Goal: Information Seeking & Learning: Compare options

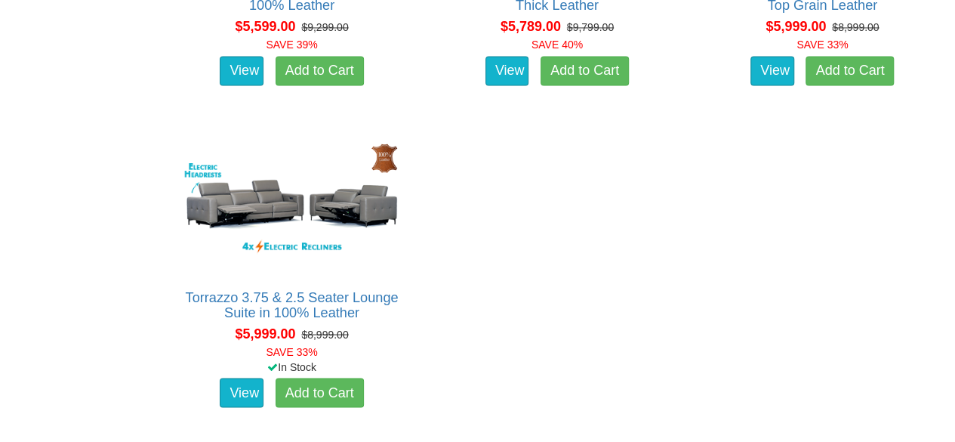
scroll to position [7232, 0]
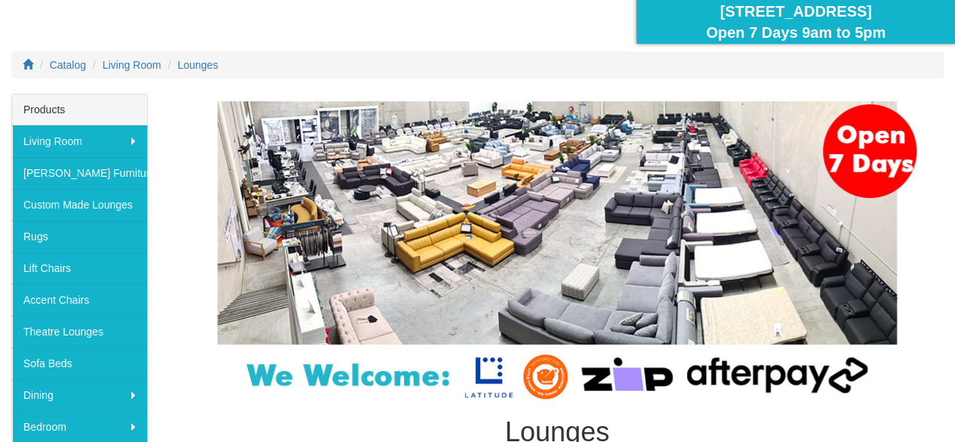
scroll to position [227, 0]
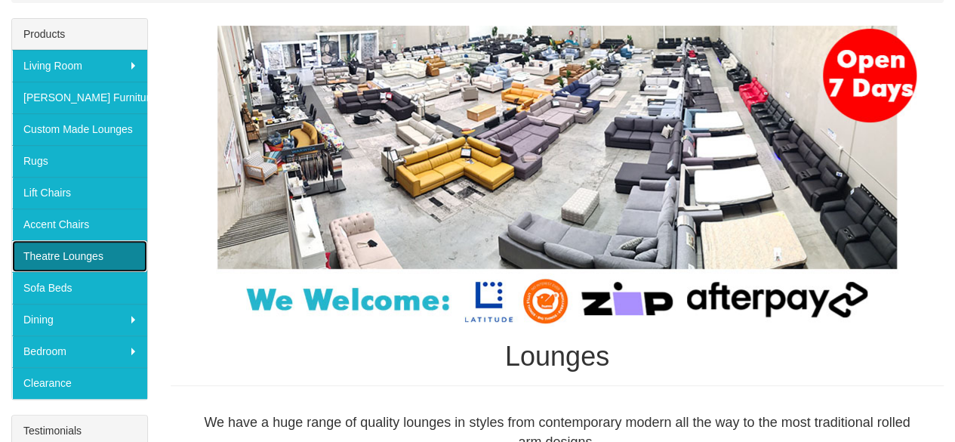
click at [62, 252] on link "Theatre Lounges" at bounding box center [79, 256] width 135 height 32
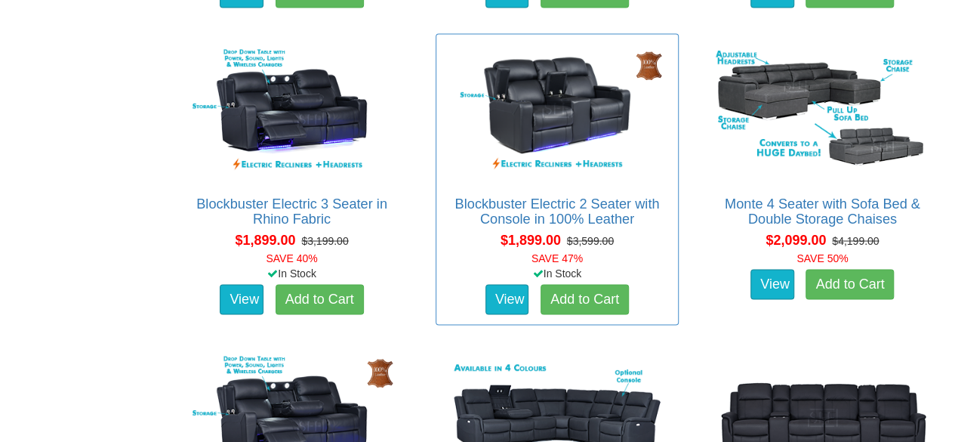
scroll to position [1133, 0]
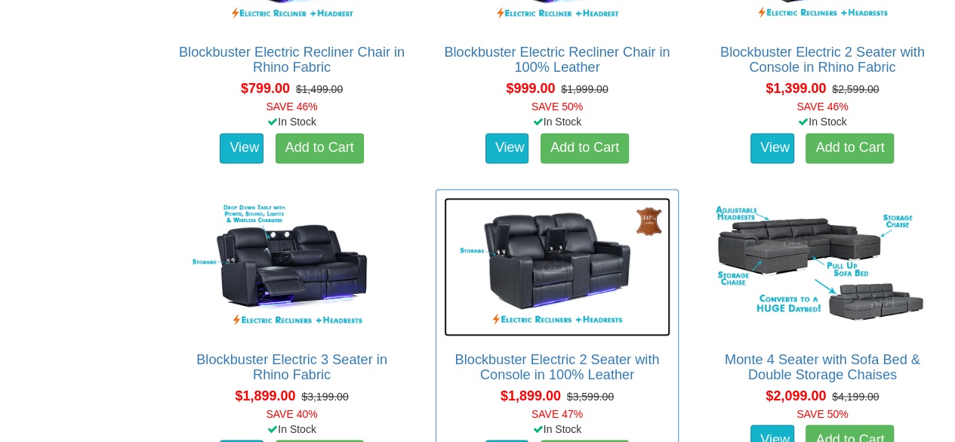
click at [563, 244] on img at bounding box center [557, 266] width 226 height 139
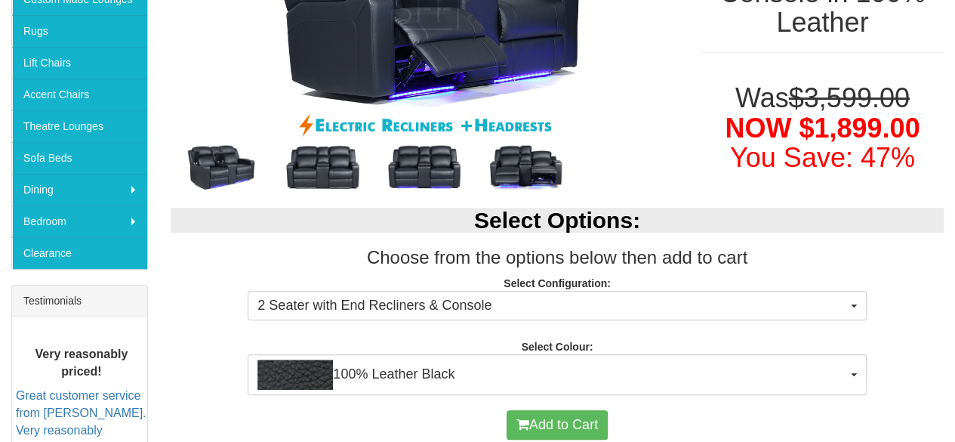
scroll to position [453, 0]
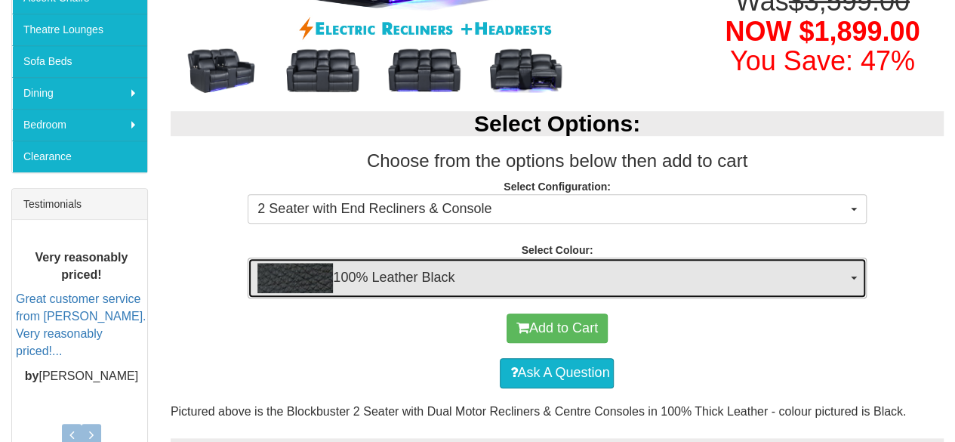
click at [539, 272] on span "100% Leather Black" at bounding box center [552, 278] width 589 height 30
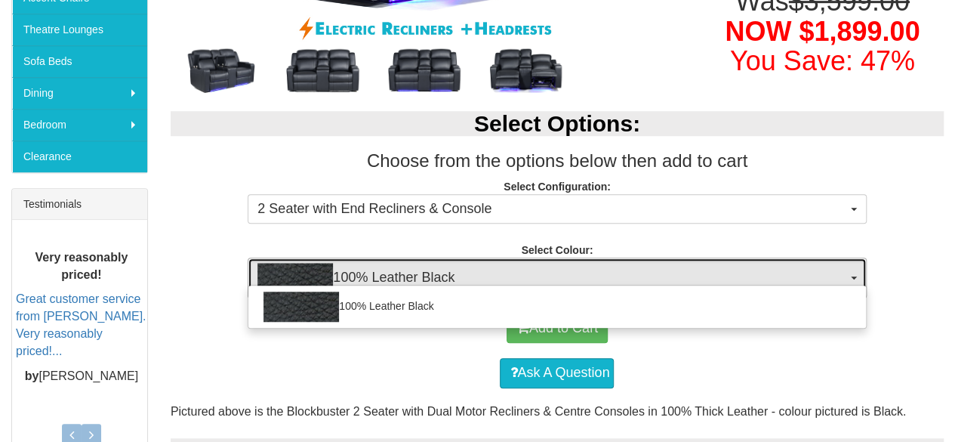
click at [539, 272] on span "100% Leather Black" at bounding box center [552, 278] width 589 height 30
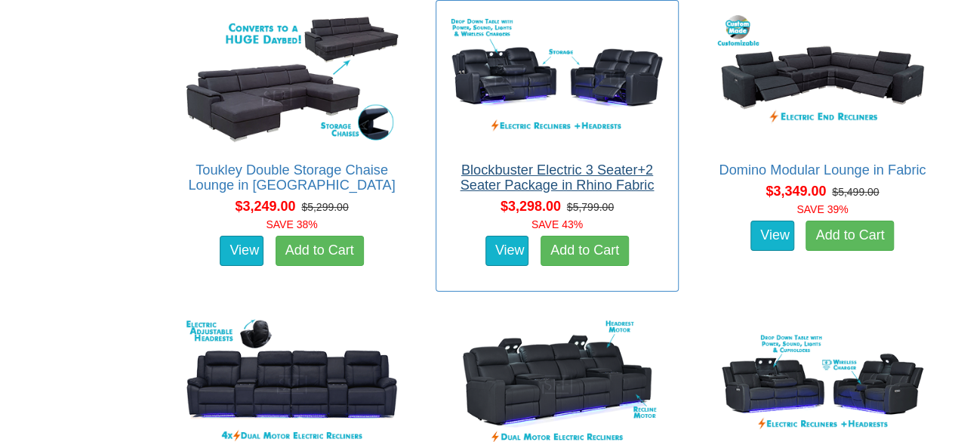
scroll to position [2568, 0]
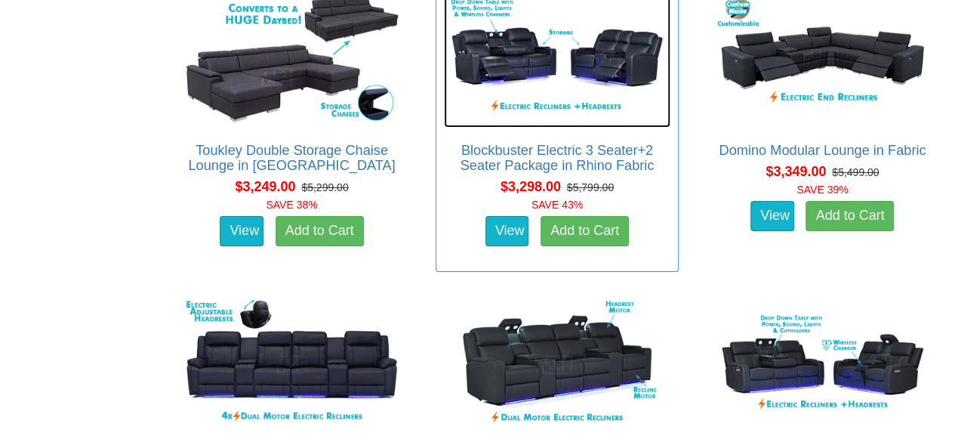
click at [578, 58] on img at bounding box center [557, 58] width 226 height 139
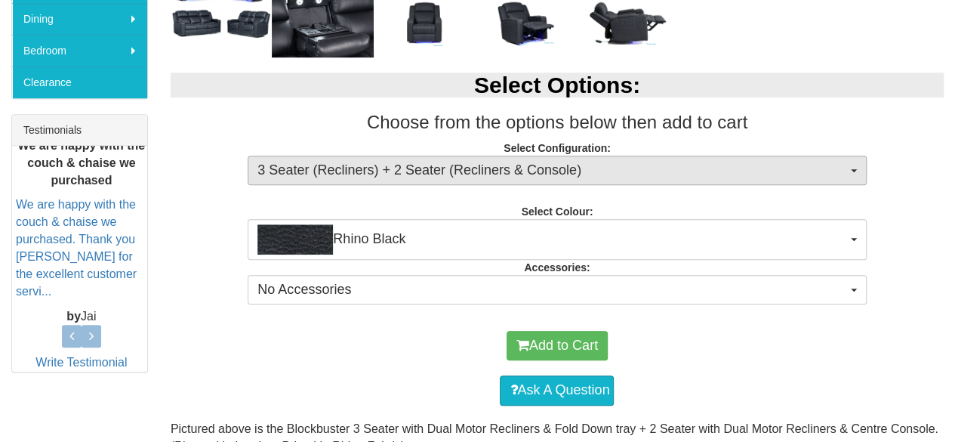
scroll to position [529, 0]
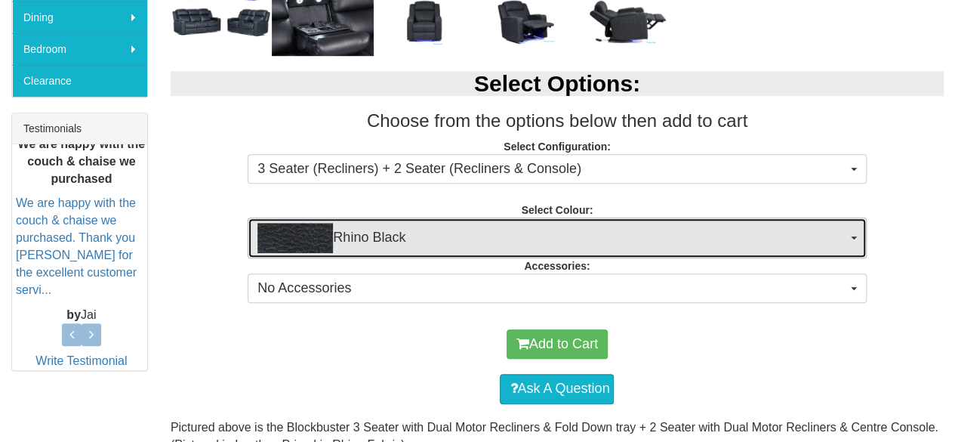
click at [571, 232] on span "Rhino Black" at bounding box center [552, 238] width 589 height 30
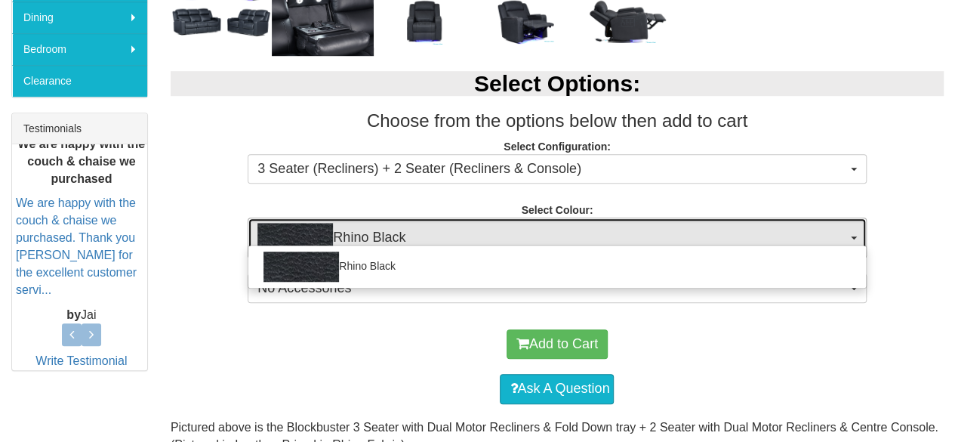
click at [571, 232] on span "Rhino Black" at bounding box center [552, 238] width 589 height 30
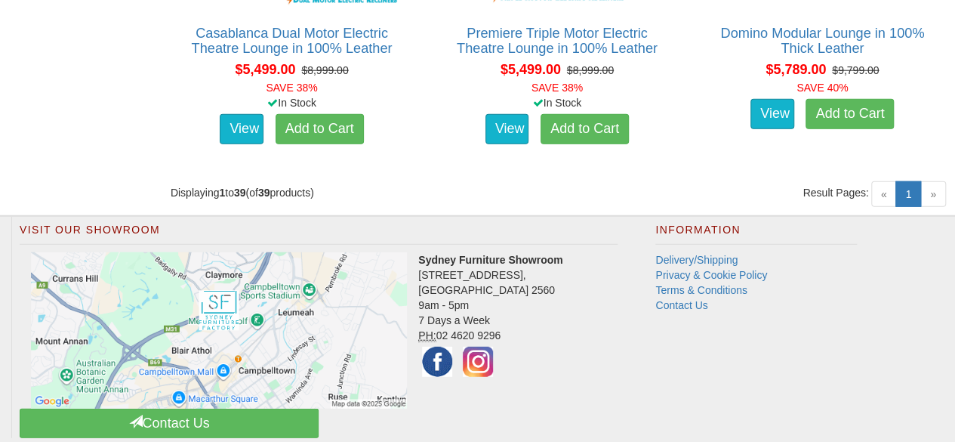
scroll to position [4871, 0]
